Goal: Task Accomplishment & Management: Use online tool/utility

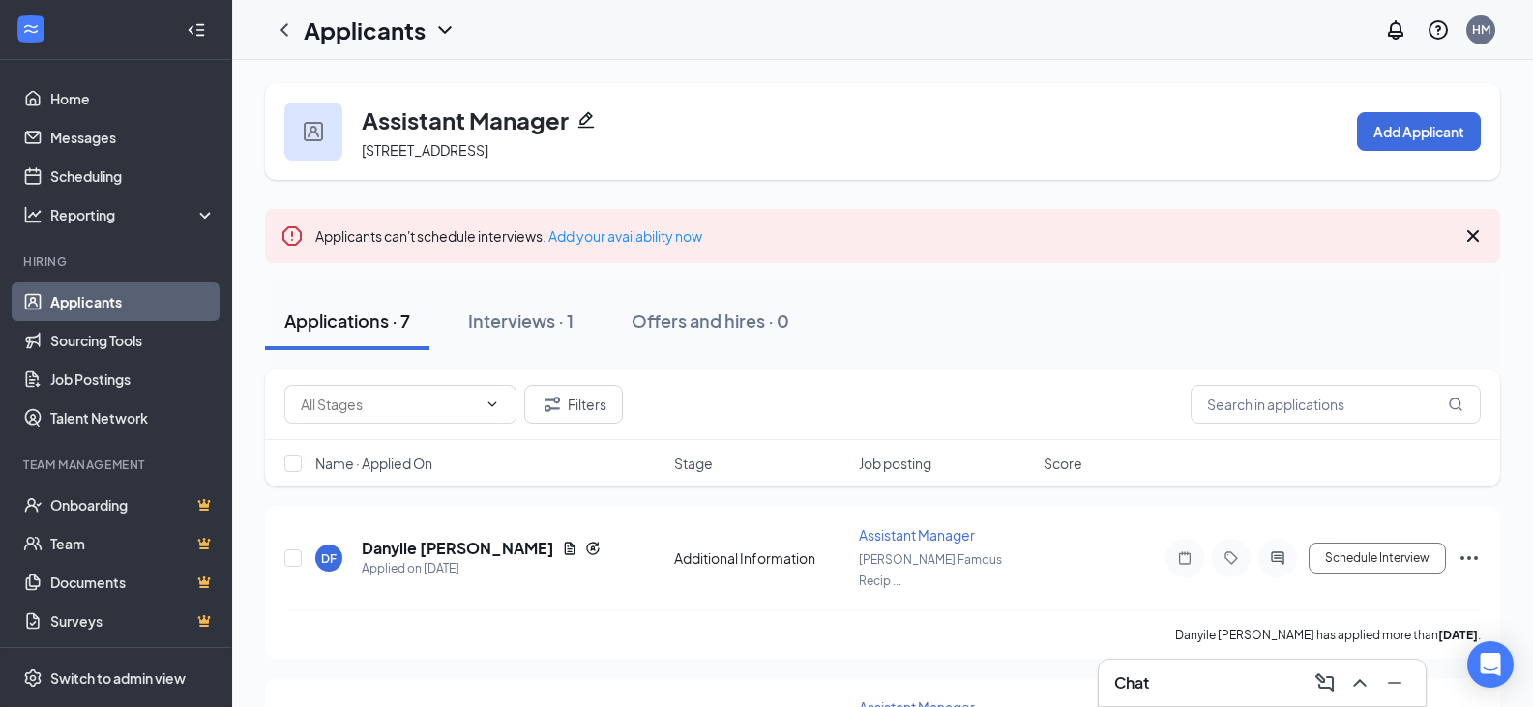
click at [1157, 689] on div "Chat" at bounding box center [1262, 682] width 296 height 31
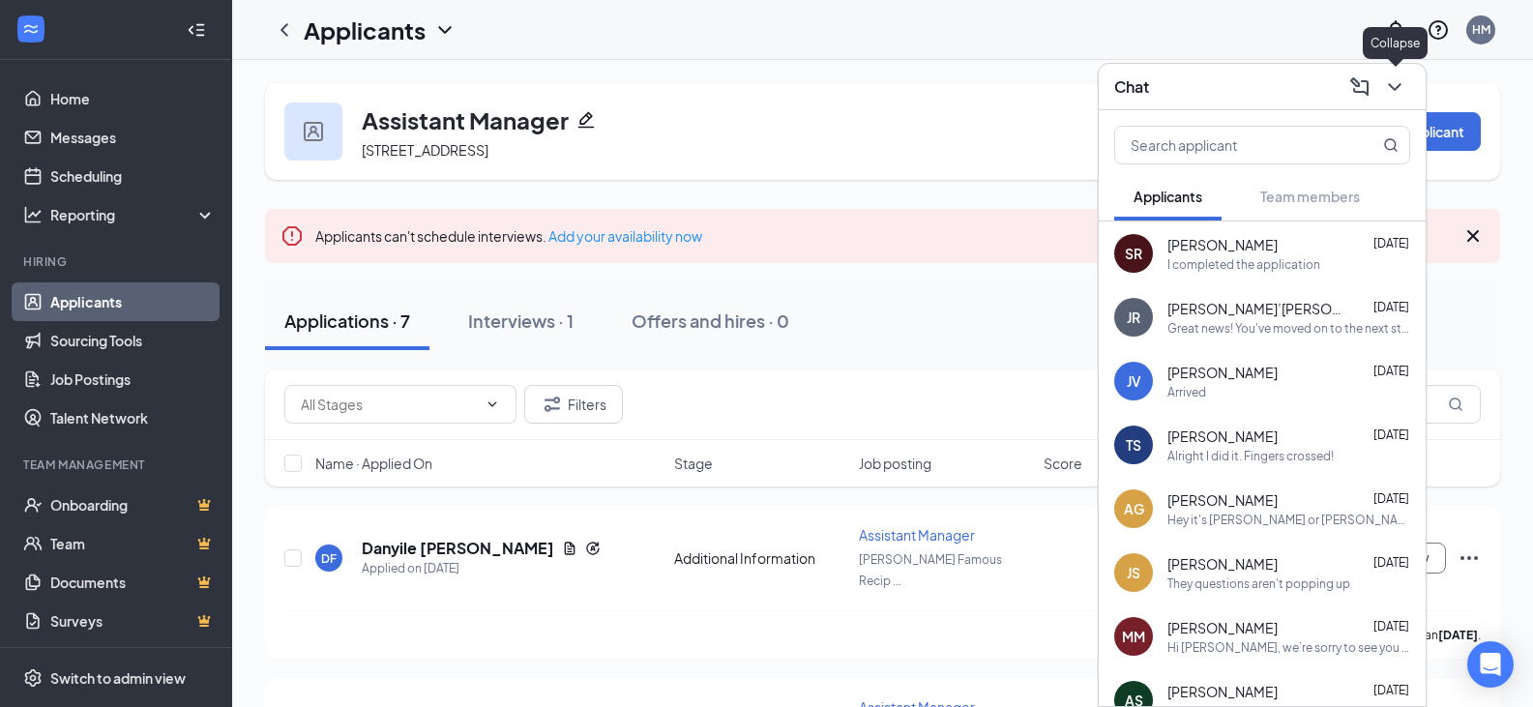
click at [1390, 91] on icon "ChevronDown" at bounding box center [1394, 86] width 23 height 23
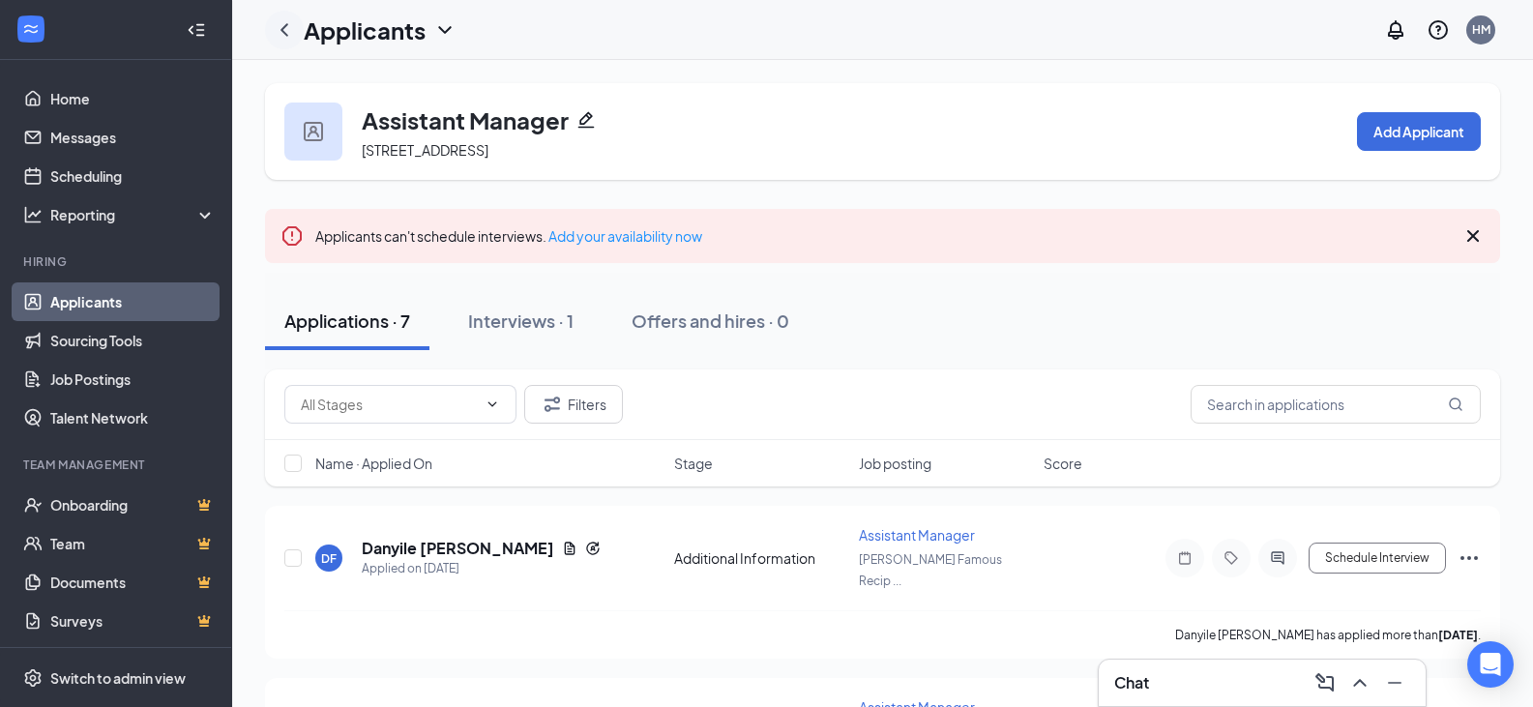
click at [292, 28] on icon "ChevronLeft" at bounding box center [284, 29] width 23 height 23
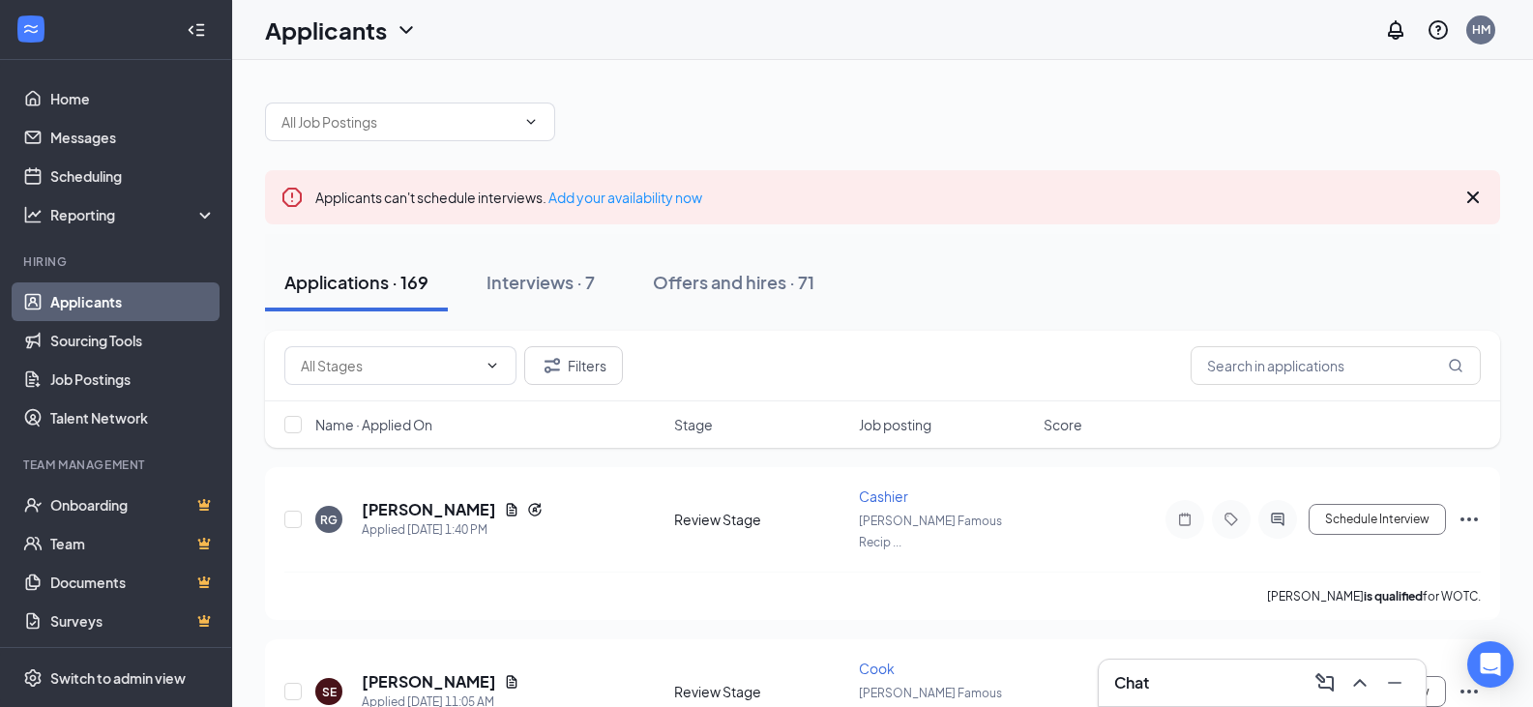
click at [84, 302] on link "Applicants" at bounding box center [132, 301] width 165 height 39
click at [1337, 367] on input "text" at bounding box center [1335, 365] width 290 height 39
type input "griff"
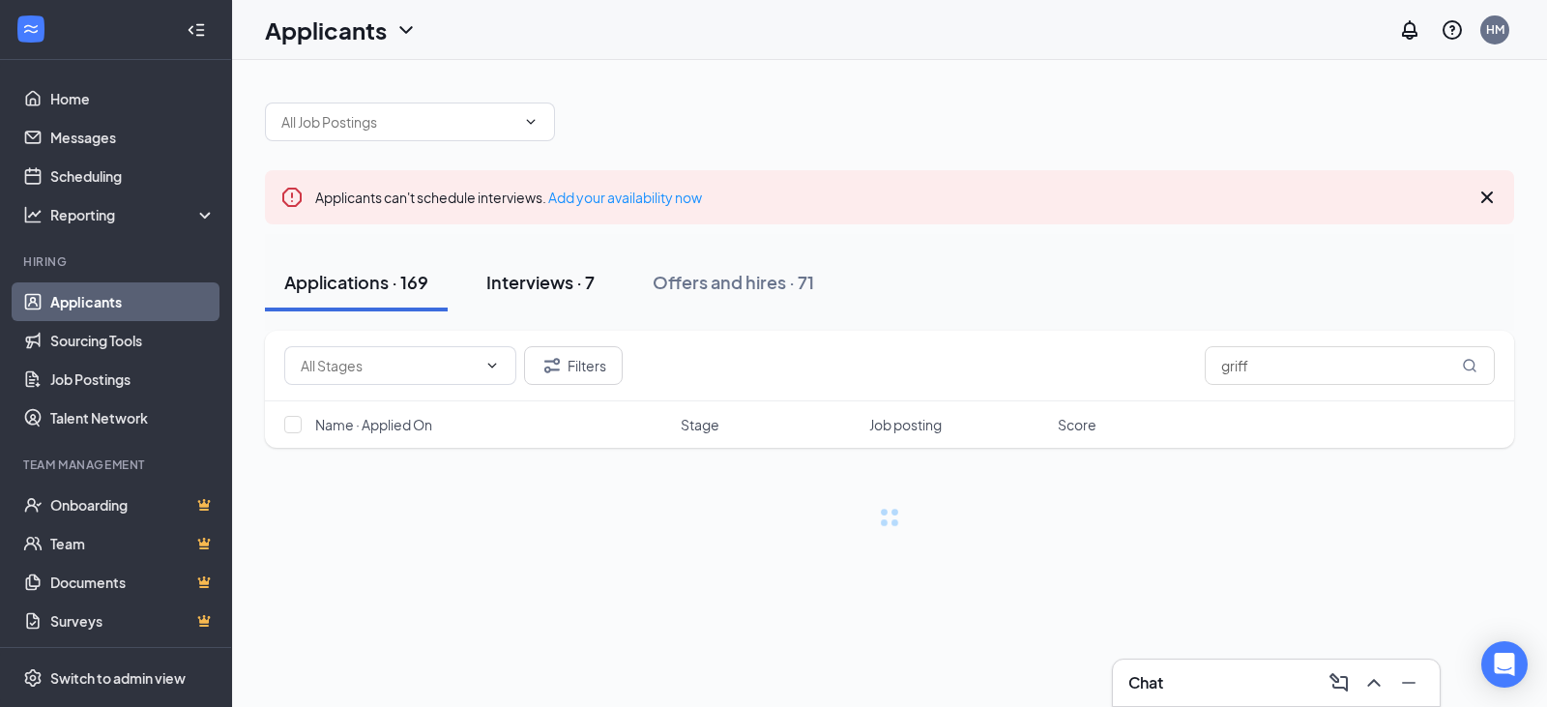
click at [537, 280] on div "Interviews · 7" at bounding box center [540, 282] width 108 height 24
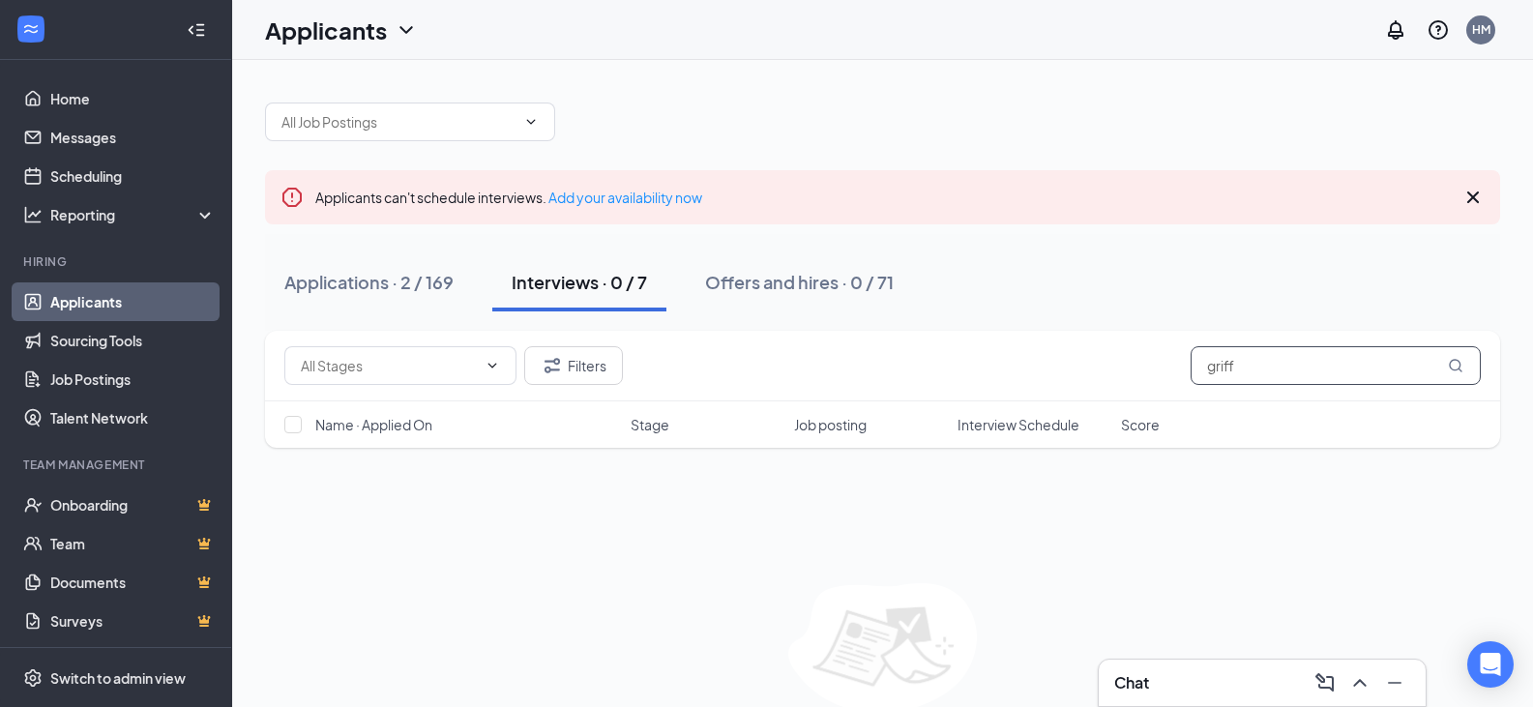
click at [1298, 365] on input "griff" at bounding box center [1335, 365] width 290 height 39
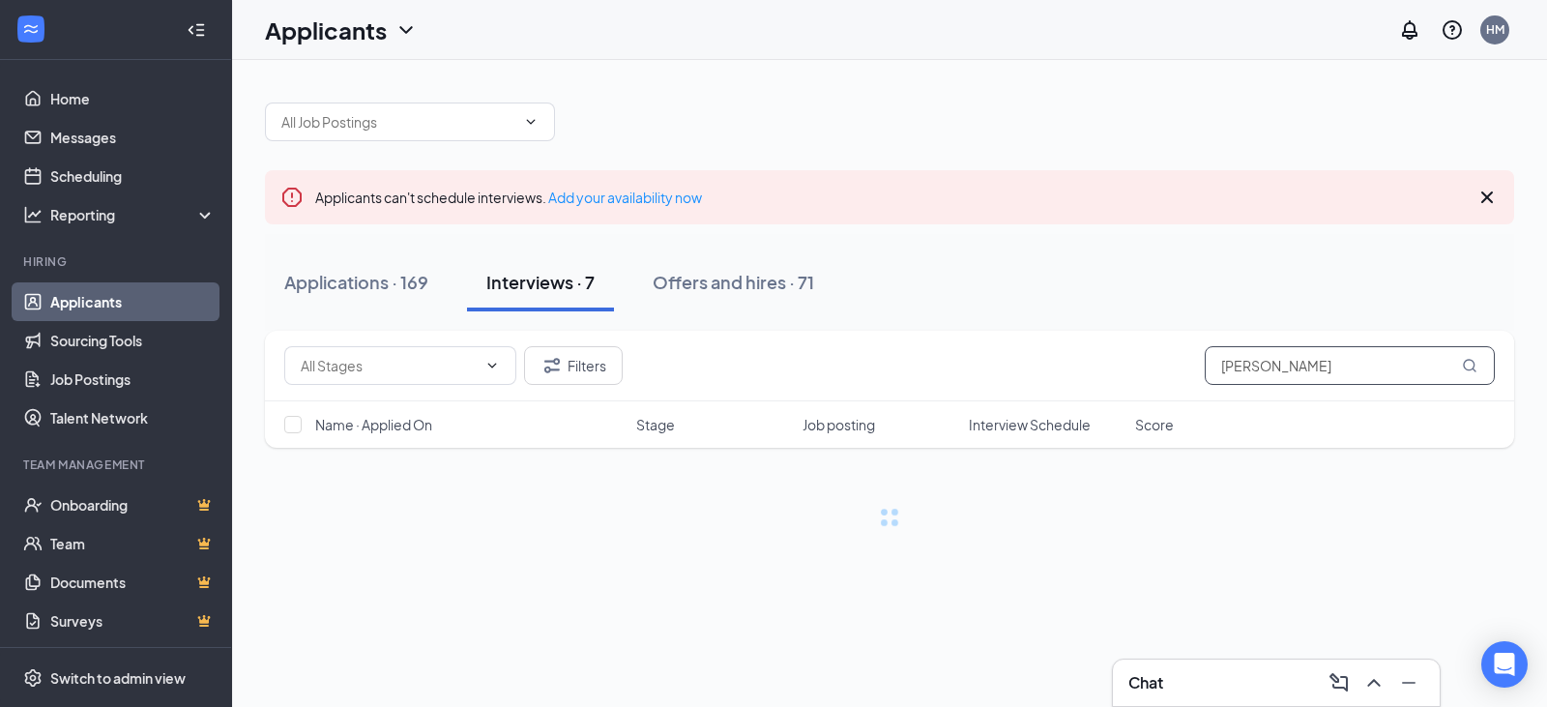
type input "[PERSON_NAME]"
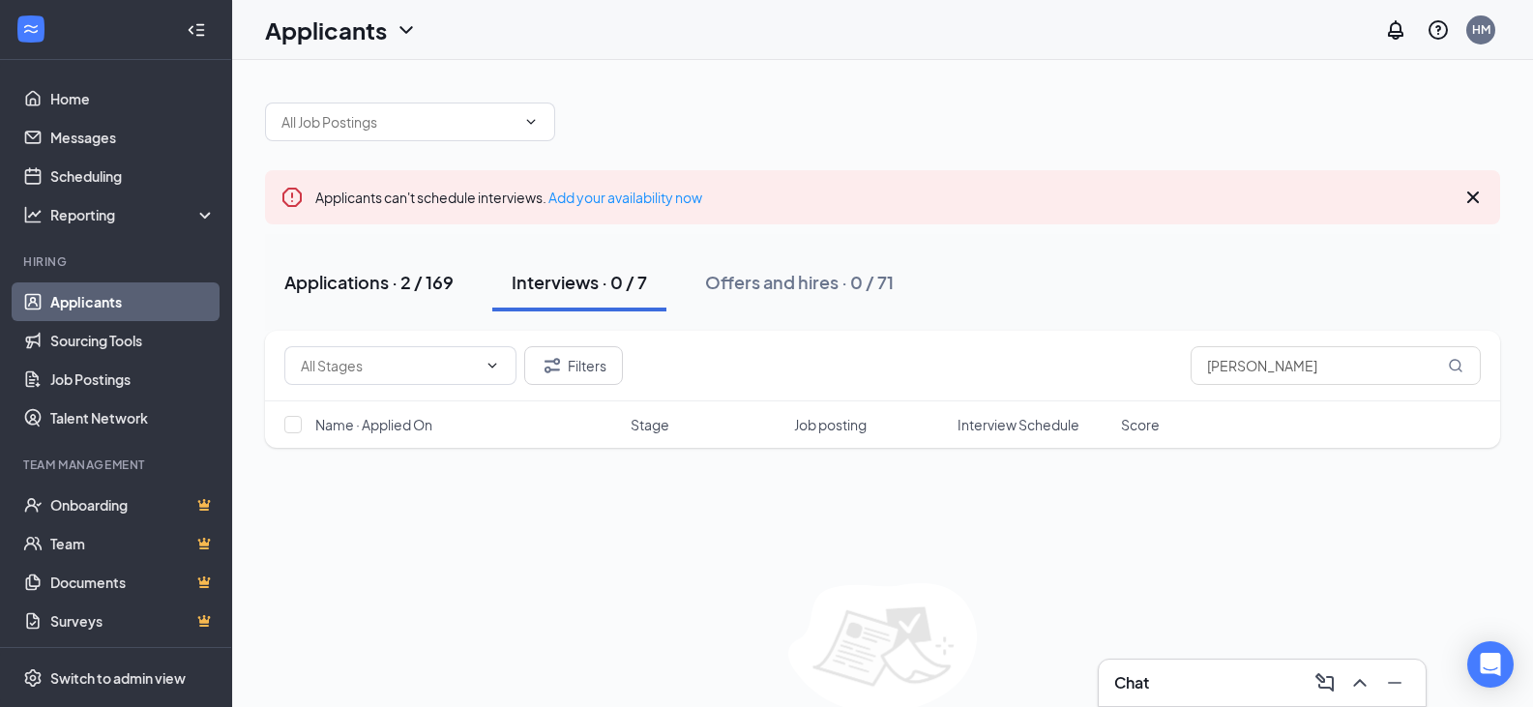
click at [377, 288] on div "Applications · 2 / 169" at bounding box center [368, 282] width 169 height 24
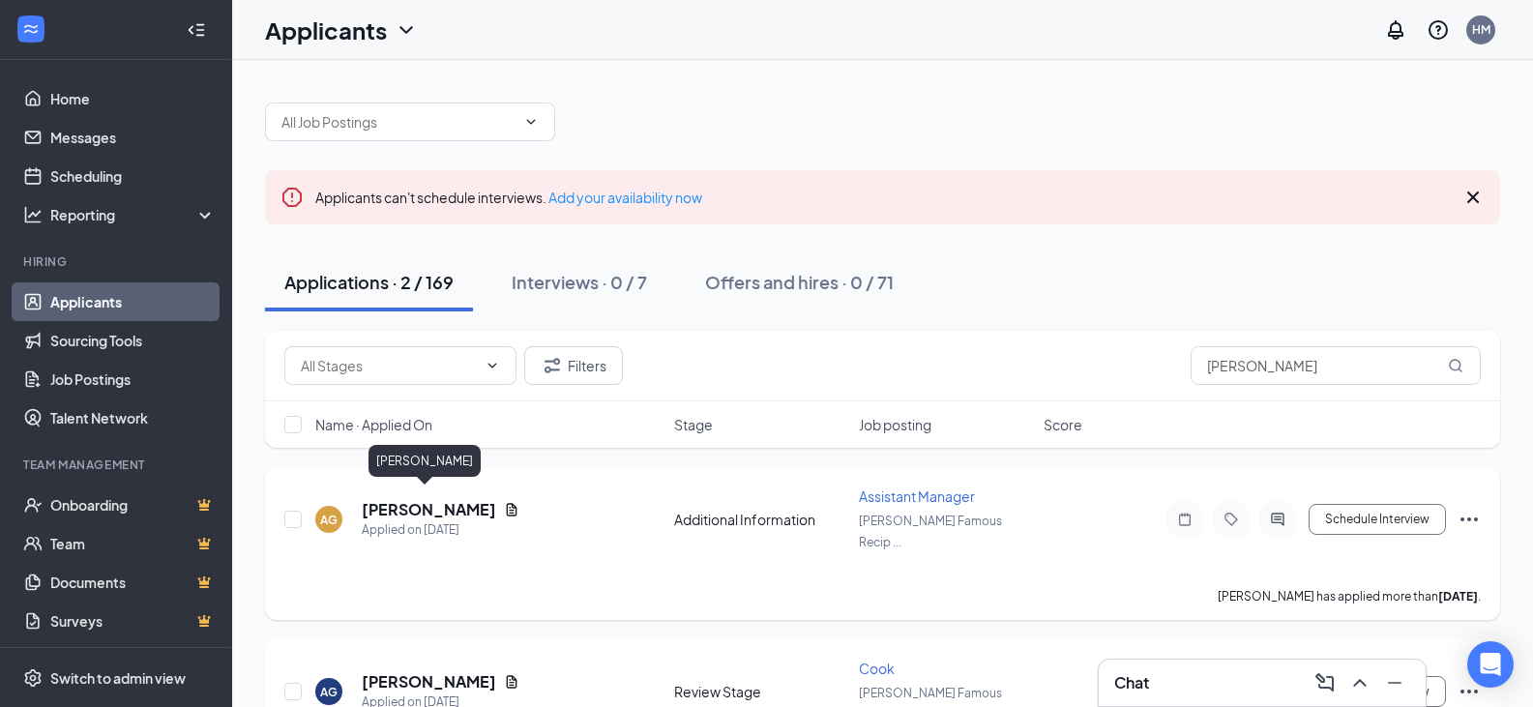
click at [414, 502] on h5 "[PERSON_NAME]" at bounding box center [429, 509] width 134 height 21
